Goal: Task Accomplishment & Management: Manage account settings

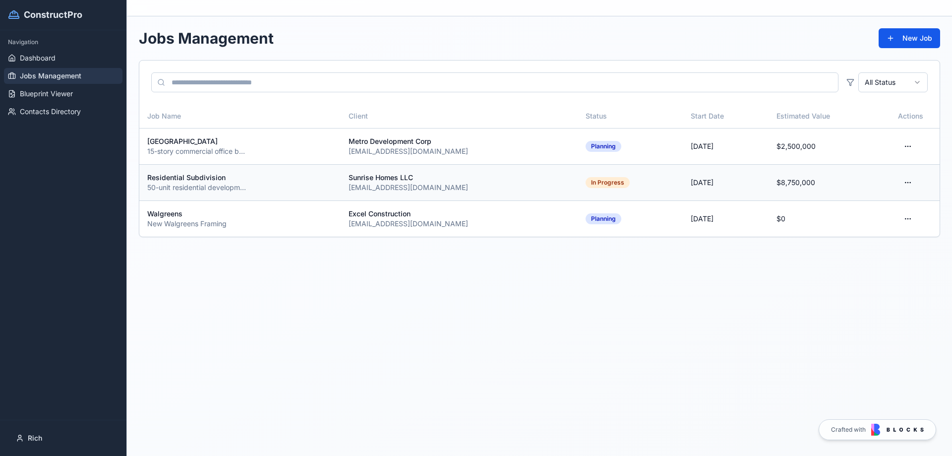
click at [286, 174] on div "Residential Subdivision" at bounding box center [239, 178] width 185 height 10
click at [908, 218] on html "ConstructPro Navigation Dashboard Jobs Management Blueprint Viewer Contacts Dir…" at bounding box center [476, 228] width 952 height 456
click at [867, 258] on div "Edit Job" at bounding box center [875, 257] width 77 height 16
click at [907, 219] on html "ConstructPro Navigation Dashboard Jobs Management Blueprint Viewer Contacts Dir…" at bounding box center [476, 228] width 952 height 456
click at [867, 243] on div "View Details" at bounding box center [875, 241] width 77 height 16
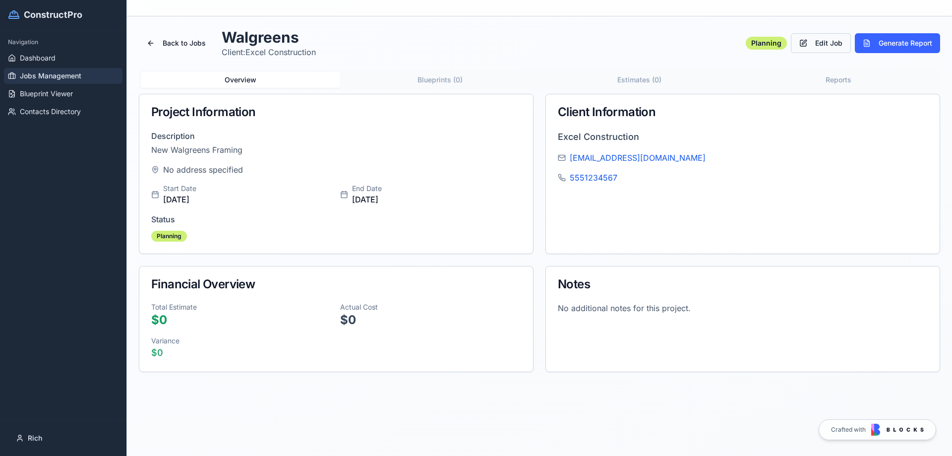
click at [815, 45] on button "Edit Job" at bounding box center [821, 43] width 60 height 20
click at [745, 42] on div "Back to Jobs Walgreens Client: Excel Construction Planning Edit Job Generate Re…" at bounding box center [539, 43] width 801 height 30
click at [750, 42] on div "Planning" at bounding box center [766, 43] width 41 height 13
click at [879, 46] on button "Generate Report" at bounding box center [897, 43] width 85 height 20
click at [41, 111] on span "Contacts Directory" at bounding box center [50, 112] width 61 height 10
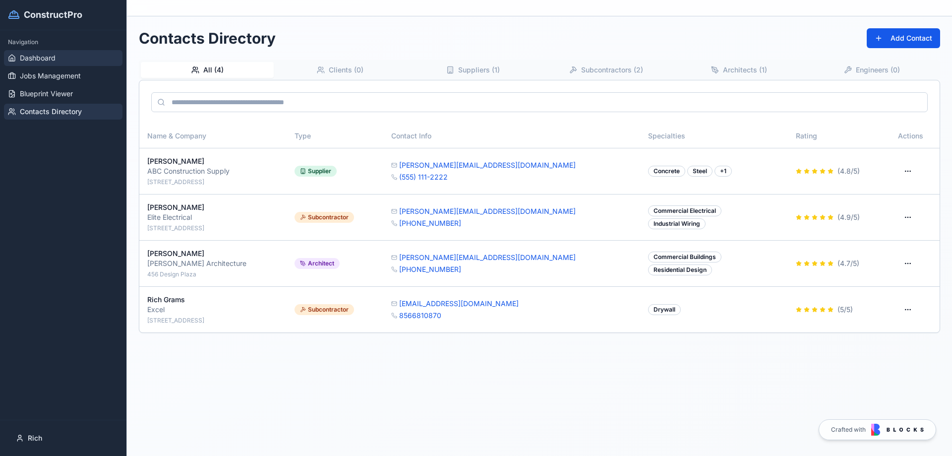
click at [32, 59] on span "Dashboard" at bounding box center [38, 58] width 36 height 10
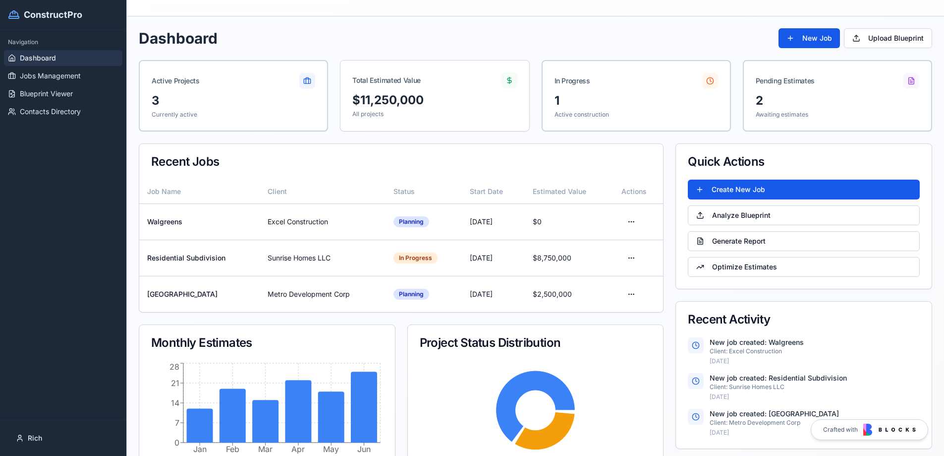
click at [46, 328] on div "Navigation Dashboard Jobs Management Blueprint Viewer Contacts Directory" at bounding box center [63, 224] width 126 height 389
click at [297, 264] on td "Sunrise Homes LLC" at bounding box center [322, 257] width 125 height 36
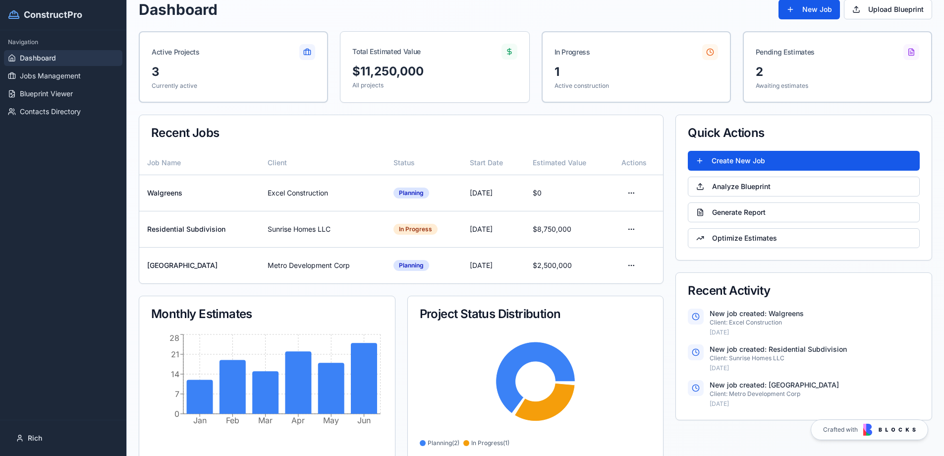
scroll to position [44, 0]
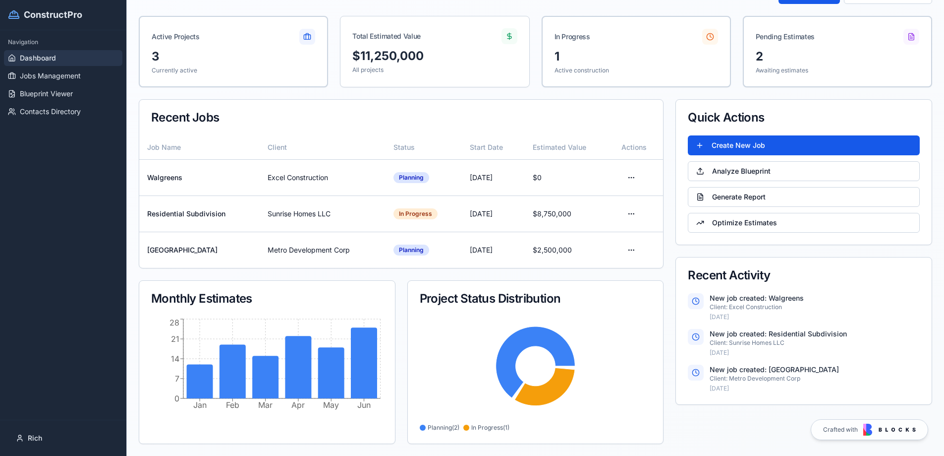
click at [715, 302] on p "New job created: Walgreens" at bounding box center [815, 298] width 210 height 10
click at [715, 303] on div "New job created: Walgreens Client: Excel Construction Sep 4, 2025" at bounding box center [815, 307] width 210 height 28
click at [714, 303] on p "Client: Excel Construction" at bounding box center [815, 307] width 210 height 8
click at [552, 387] on icon at bounding box center [545, 386] width 60 height 38
click at [515, 342] on icon at bounding box center [535, 361] width 79 height 71
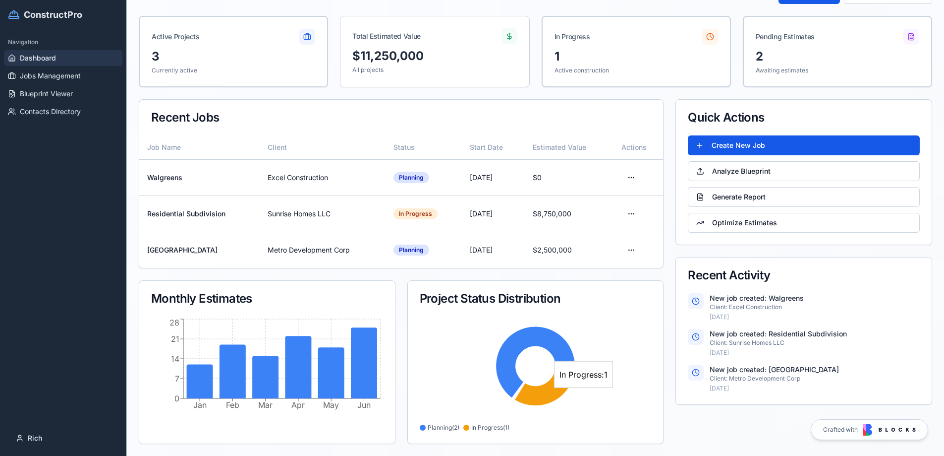
click at [549, 391] on icon at bounding box center [545, 386] width 60 height 38
click at [417, 253] on div "Planning" at bounding box center [412, 249] width 36 height 11
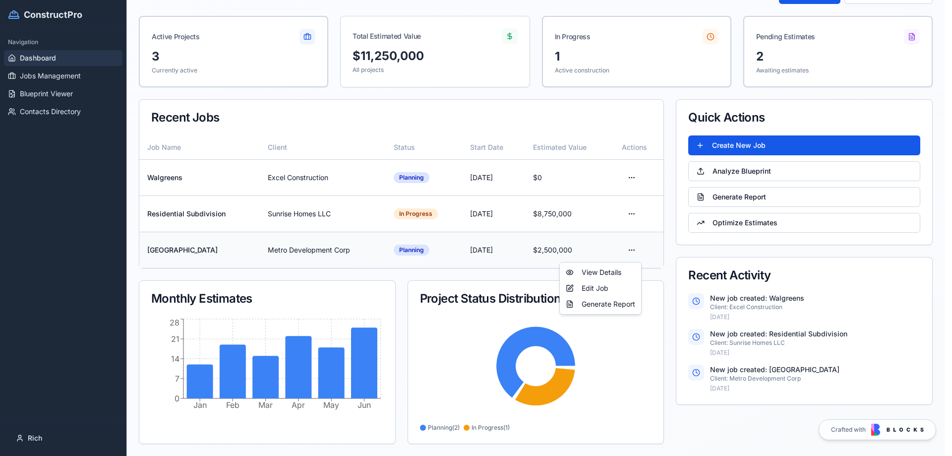
click at [631, 248] on html "ConstructPro Navigation Dashboard Jobs Management Blueprint Viewer Contacts Dir…" at bounding box center [476, 206] width 952 height 500
click at [593, 273] on div "View Details" at bounding box center [600, 272] width 77 height 16
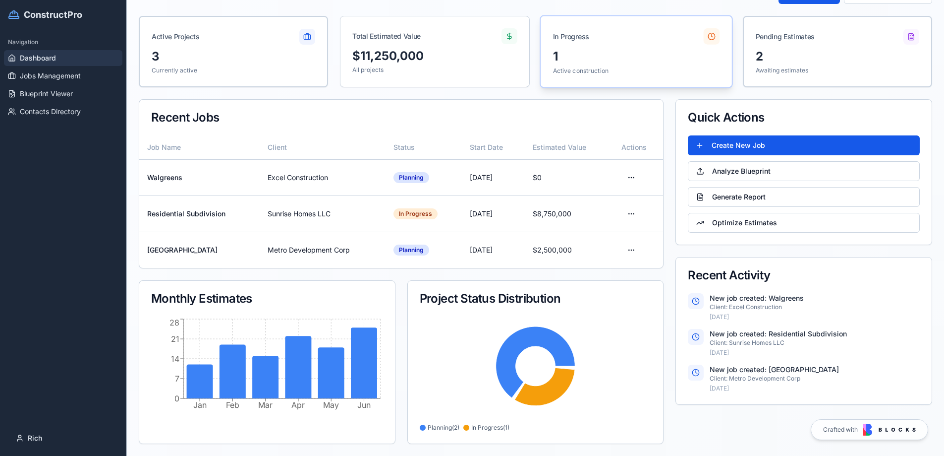
click at [709, 38] on circle at bounding box center [711, 36] width 7 height 7
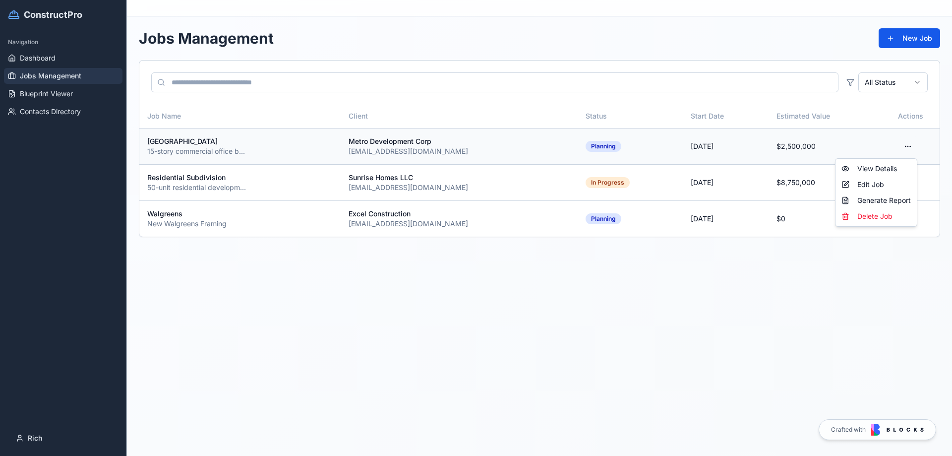
click at [904, 144] on html "ConstructPro Navigation Dashboard Jobs Management Blueprint Viewer Contacts Dir…" at bounding box center [476, 228] width 952 height 456
click at [865, 170] on div "View Details" at bounding box center [875, 169] width 77 height 16
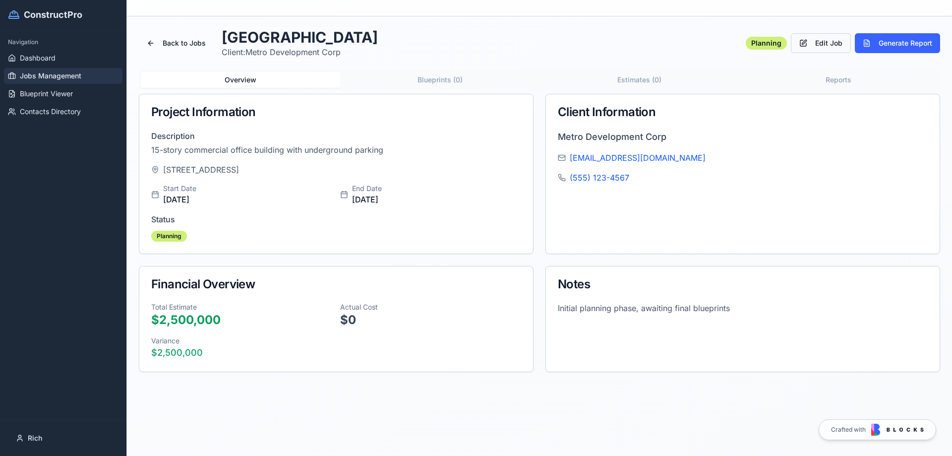
click at [819, 46] on button "Edit Job" at bounding box center [821, 43] width 60 height 20
click at [822, 42] on button "Edit Job" at bounding box center [821, 43] width 60 height 20
click at [821, 42] on button "Edit Job" at bounding box center [821, 43] width 60 height 20
click at [815, 44] on button "Edit Job" at bounding box center [821, 43] width 60 height 20
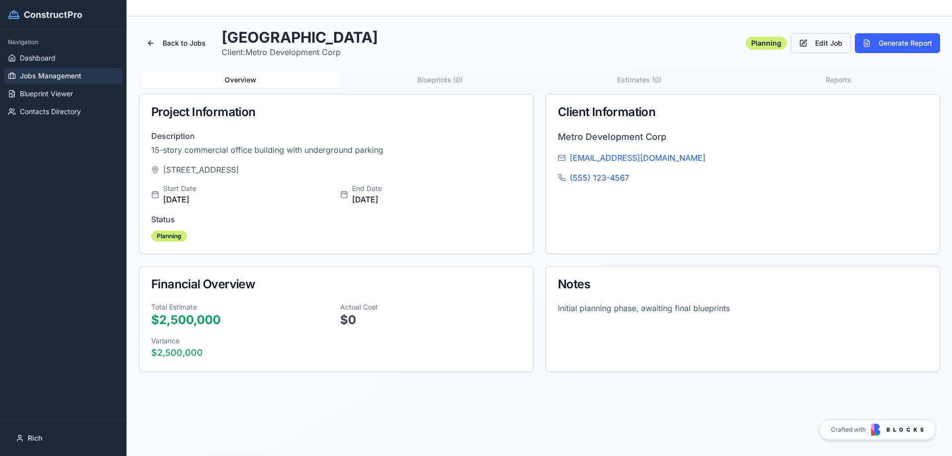
click at [812, 45] on button "Edit Job" at bounding box center [821, 43] width 60 height 20
click at [237, 76] on button "Overview" at bounding box center [240, 80] width 199 height 16
click at [178, 241] on div "Planning" at bounding box center [169, 236] width 36 height 11
click at [179, 306] on p "Total Estimate" at bounding box center [241, 307] width 181 height 10
